Goal: Task Accomplishment & Management: Manage account settings

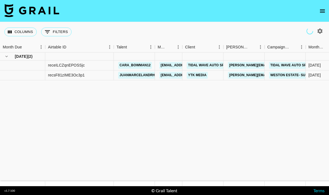
click at [323, 10] on icon "open drawer" at bounding box center [323, 11] width 7 height 7
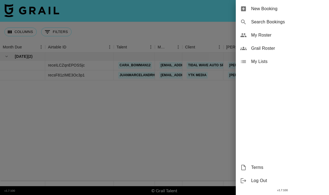
click at [286, 33] on span "My Roster" at bounding box center [289, 35] width 74 height 7
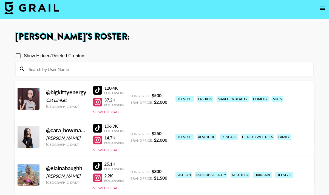
scroll to position [6, 0]
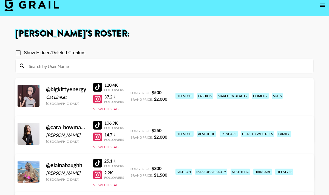
click at [132, 130] on link "View/Edit Details" at bounding box center [78, 132] width 107 height 5
click at [132, 167] on link "View/Edit Details" at bounding box center [78, 169] width 107 height 5
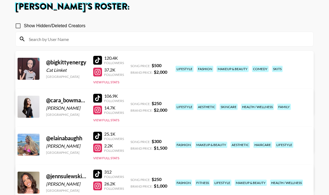
click at [132, 178] on link "View/Edit Details" at bounding box center [78, 180] width 107 height 5
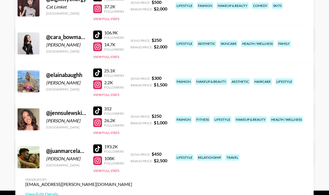
scroll to position [96, 0]
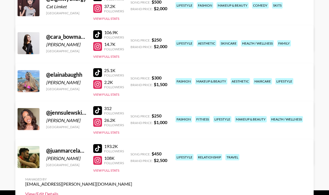
click at [132, 191] on link "View/Edit Details" at bounding box center [78, 193] width 107 height 5
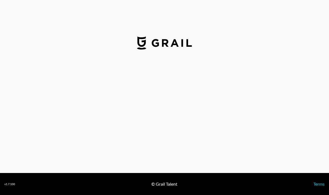
select select "USD"
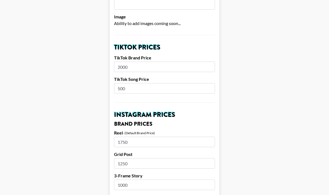
scroll to position [168, 0]
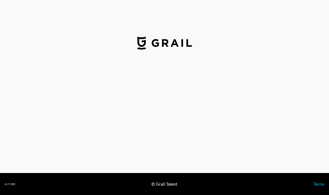
select select "USD"
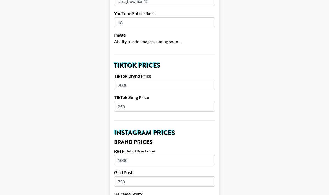
scroll to position [148, 0]
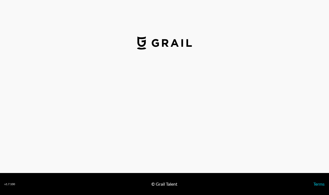
select select "USD"
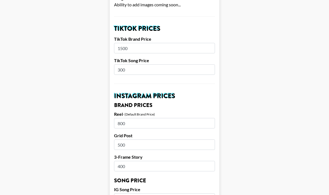
scroll to position [187, 0]
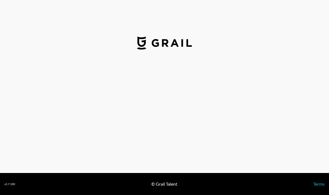
select select "USD"
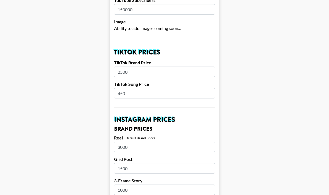
scroll to position [163, 0]
